Goal: Find specific page/section: Find specific page/section

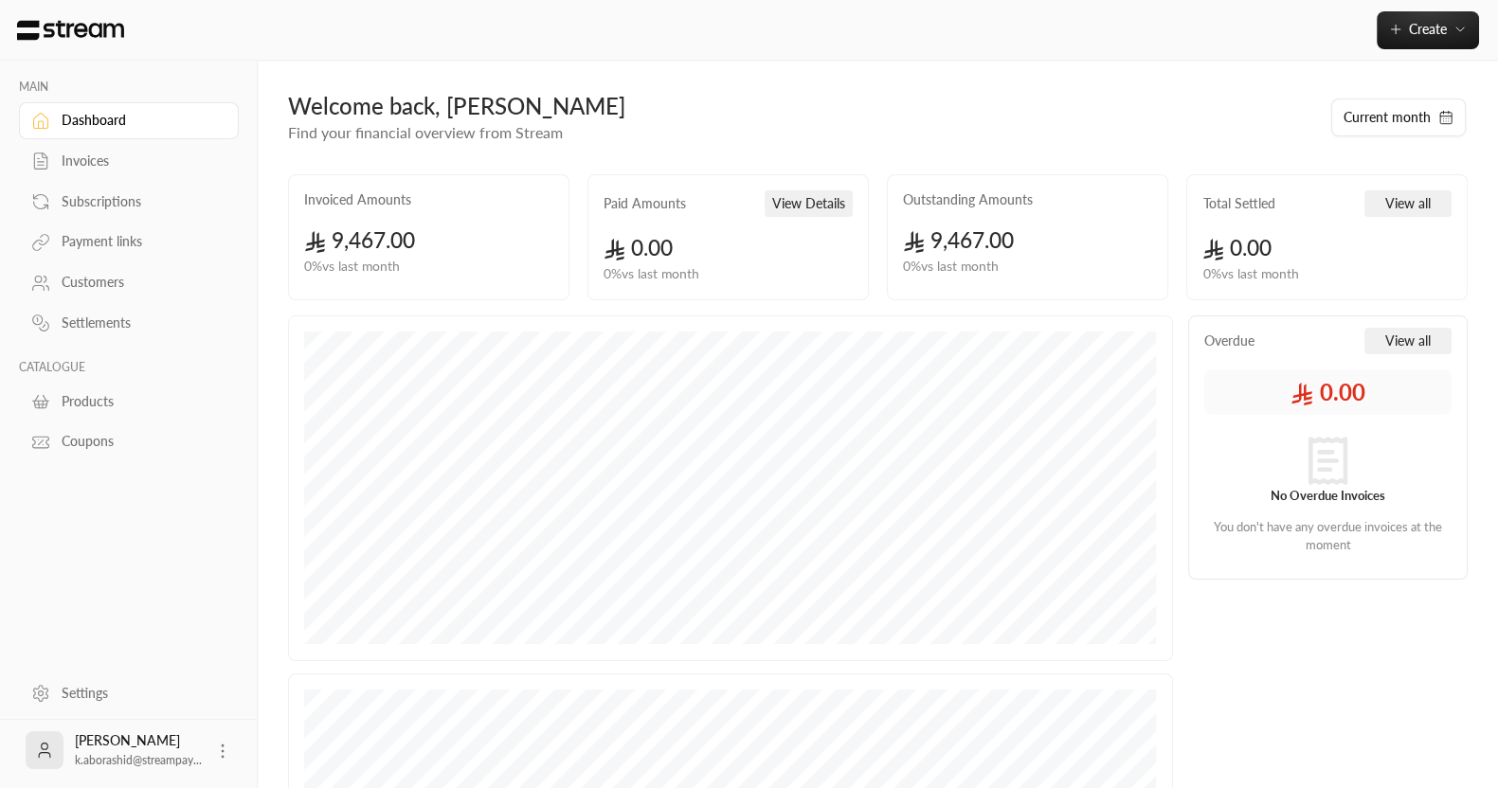
click at [73, 149] on link "Invoices" at bounding box center [129, 161] width 220 height 37
